Goal: Task Accomplishment & Management: Manage account settings

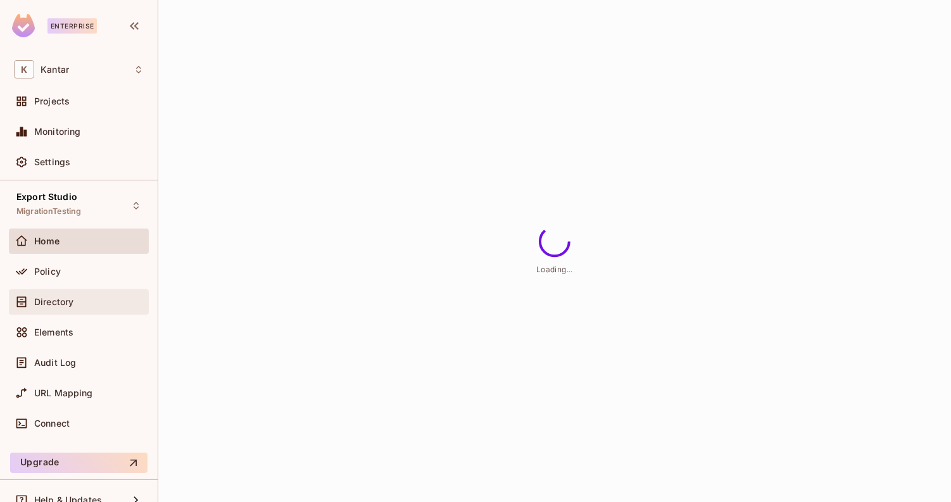
click at [86, 295] on div "Directory" at bounding box center [79, 302] width 130 height 15
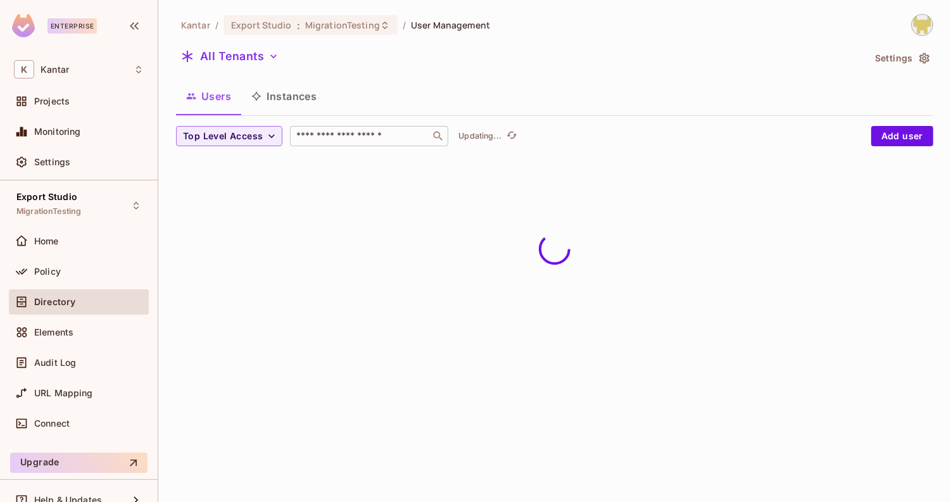
click at [314, 130] on input "text" at bounding box center [360, 136] width 133 height 13
click at [400, 89] on div "Users Instances" at bounding box center [555, 96] width 758 height 32
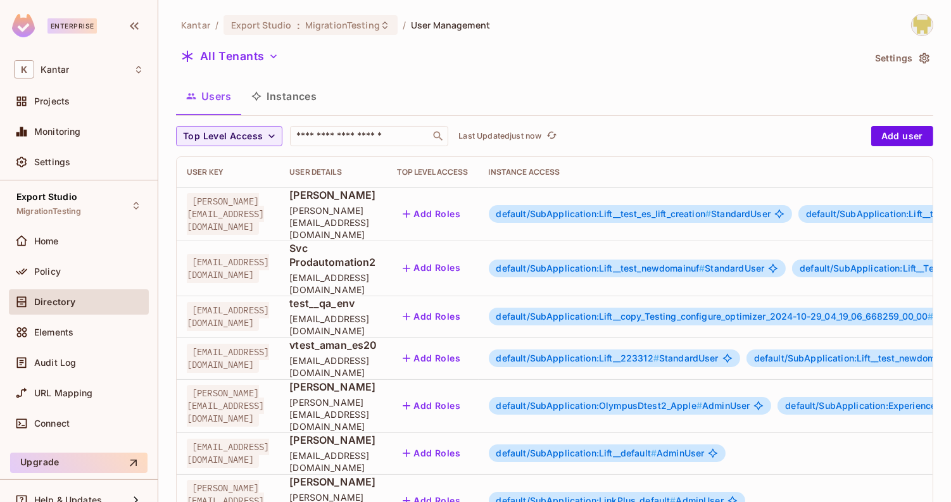
click at [702, 400] on span "default/SubApplication:OlympusDtest2_Apple #" at bounding box center [600, 405] width 206 height 11
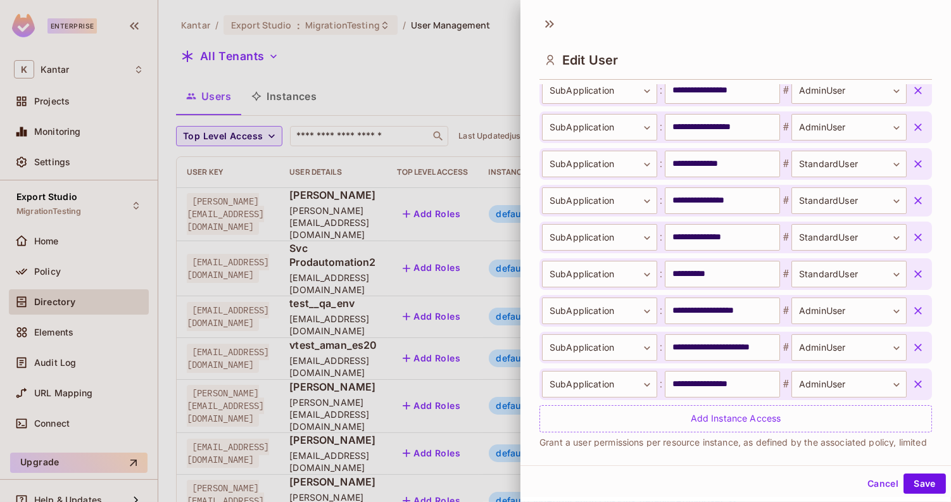
scroll to position [537, 0]
